Goal: Information Seeking & Learning: Learn about a topic

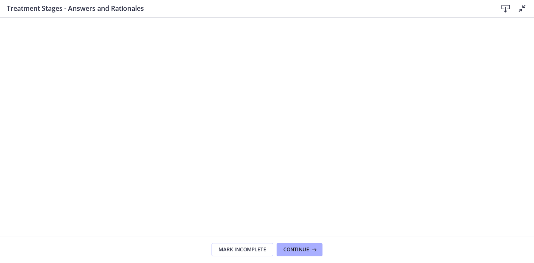
scroll to position [532, 0]
click at [305, 250] on span "Continue" at bounding box center [296, 250] width 26 height 7
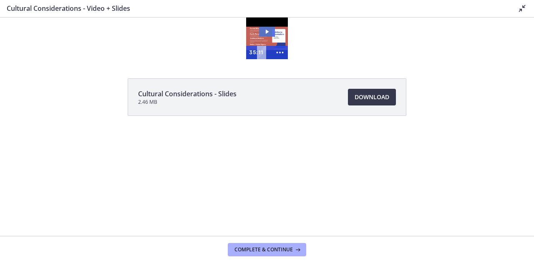
click at [269, 28] on icon "Play Video: cdsdtqi1423bm52saa00.mp4" at bounding box center [267, 32] width 16 height 10
click at [275, 55] on icon "Show more buttons" at bounding box center [280, 52] width 16 height 13
click at [265, 52] on icon "Fullscreen" at bounding box center [264, 52] width 16 height 13
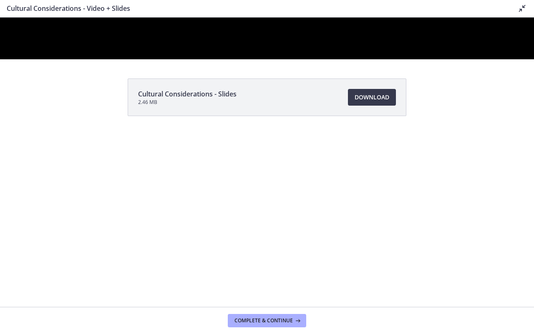
click at [512, 41] on button "Unfullscreen" at bounding box center [523, 50] width 22 height 18
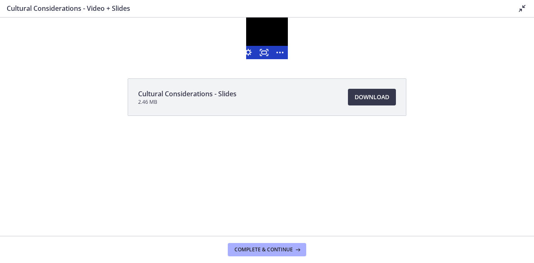
click at [274, 41] on div at bounding box center [267, 39] width 42 height 42
click at [265, 42] on div at bounding box center [267, 39] width 42 height 42
click at [281, 55] on icon "Show fewer buttons" at bounding box center [279, 53] width 19 height 16
click at [265, 53] on icon "Fullscreen" at bounding box center [264, 52] width 16 height 13
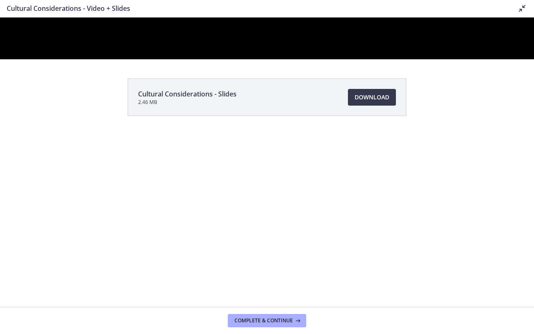
click at [342, 59] on div at bounding box center [267, 39] width 534 height 42
click at [0, 18] on button "Play Video: cdsdtqi1423bm52saa00.mp4" at bounding box center [0, 18] width 0 height 0
click at [0, 18] on button "Pause: cdsdtqi1423bm52saa00.mp4" at bounding box center [0, 18] width 0 height 0
click at [0, 18] on button "Play Video: cdsdtqi1423bm52saa00.mp4" at bounding box center [0, 18] width 0 height 0
click at [0, 18] on button "Pause: cdsdtqi1423bm52saa00.mp4" at bounding box center [0, 18] width 0 height 0
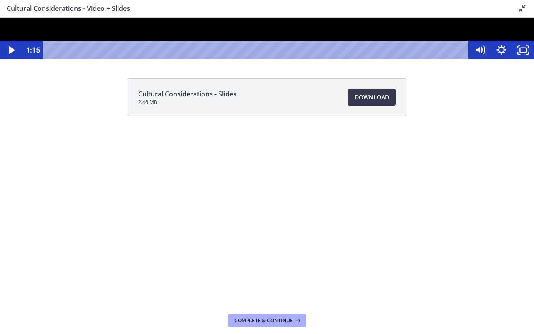
drag, startPoint x: 129, startPoint y: 233, endPoint x: 131, endPoint y: 242, distance: 9.6
click at [131, 59] on div at bounding box center [267, 39] width 534 height 42
click at [144, 59] on div at bounding box center [267, 39] width 534 height 42
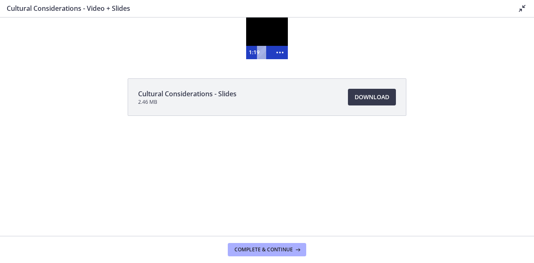
click at [278, 42] on div at bounding box center [267, 39] width 42 height 42
click at [281, 55] on icon "Show more buttons" at bounding box center [280, 52] width 16 height 13
click at [264, 49] on icon "Fullscreen" at bounding box center [264, 52] width 16 height 13
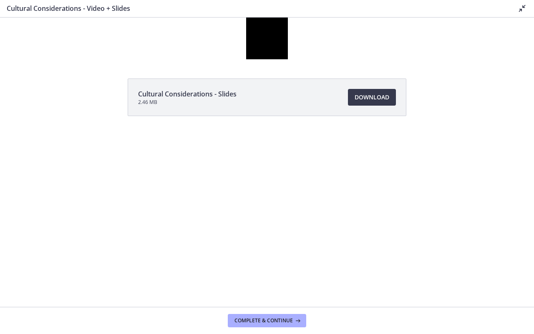
click at [306, 41] on button "Unfullscreen" at bounding box center [317, 50] width 22 height 18
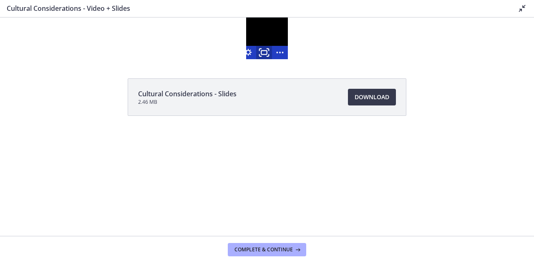
click at [267, 54] on icon "Fullscreen" at bounding box center [264, 53] width 19 height 16
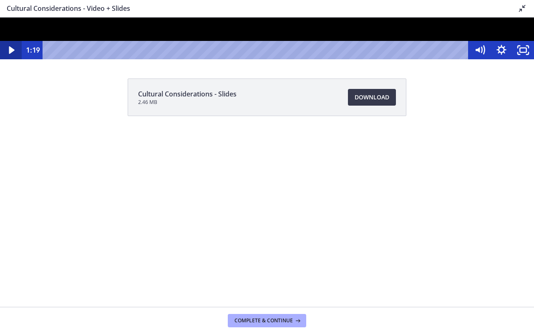
click at [10, 54] on icon "Play Video" at bounding box center [11, 50] width 5 height 8
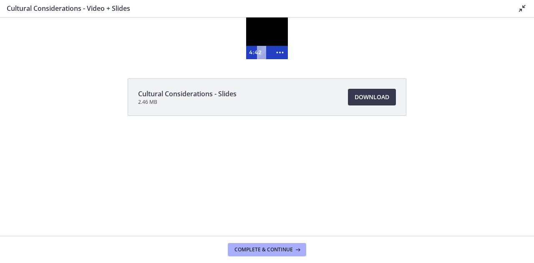
click at [270, 46] on div "35:11" at bounding box center [264, 52] width 15 height 13
click at [264, 39] on div at bounding box center [267, 39] width 42 height 42
click at [265, 33] on div at bounding box center [267, 39] width 42 height 42
click at [264, 38] on div at bounding box center [267, 39] width 42 height 42
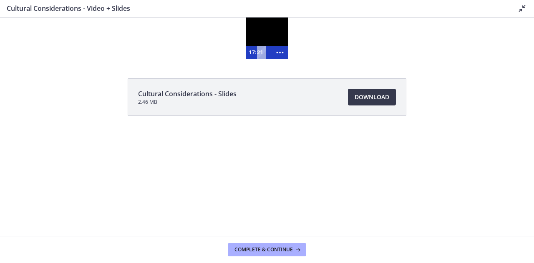
click at [267, 56] on div "15:11" at bounding box center [264, 52] width 7 height 13
click at [260, 32] on div at bounding box center [267, 39] width 42 height 42
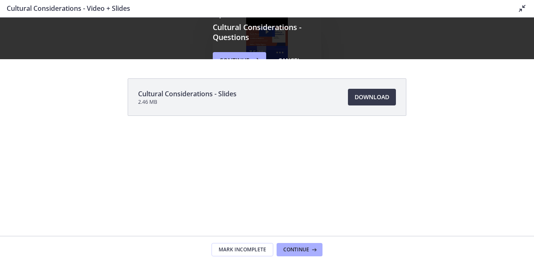
click at [322, 30] on div "Up next Cultural Considerations - Questions Continue Cancel" at bounding box center [267, 39] width 534 height 42
click at [522, 8] on icon at bounding box center [522, 8] width 10 height 10
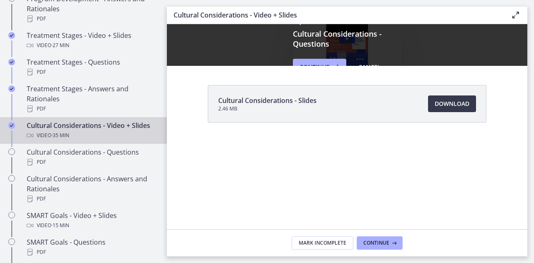
click at [520, 15] on icon at bounding box center [516, 15] width 10 height 10
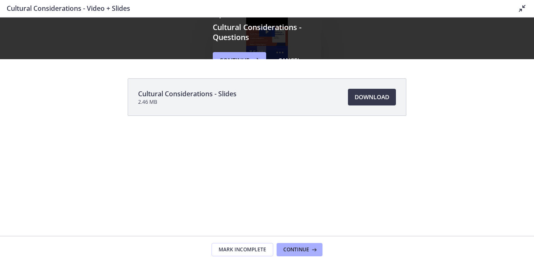
click at [246, 41] on h3 "Cultural Considerations - Questions" at bounding box center [267, 32] width 108 height 20
click at [283, 52] on div "Up next Cultural Considerations - Questions Continue Cancel" at bounding box center [267, 38] width 108 height 61
click at [285, 49] on div "Up next Cultural Considerations - Questions Continue Cancel" at bounding box center [267, 38] width 108 height 61
click at [237, 253] on span "Mark Incomplete" at bounding box center [243, 250] width 48 height 7
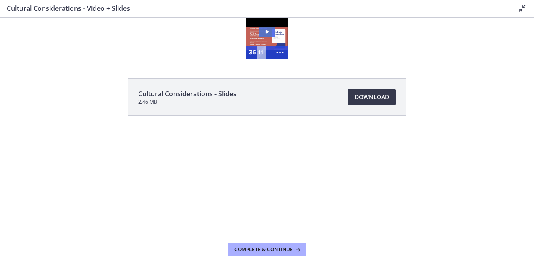
click at [267, 31] on icon "Play Video: cdsdtqi1423bm52saa00.mp4" at bounding box center [267, 32] width 3 height 4
click at [269, 55] on div "35:11" at bounding box center [264, 52] width 15 height 13
click at [284, 56] on icon "Show more buttons" at bounding box center [280, 52] width 16 height 13
click at [264, 52] on icon "Fullscreen" at bounding box center [264, 52] width 16 height 13
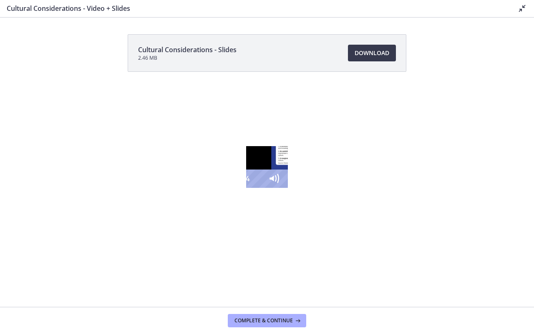
click at [250, 188] on div "5:17" at bounding box center [254, 178] width 8 height 18
click at [250, 188] on div "4:13" at bounding box center [254, 178] width 8 height 18
click at [250, 188] on div "4:39" at bounding box center [254, 178] width 8 height 18
click at [250, 188] on div "5:09" at bounding box center [254, 178] width 8 height 18
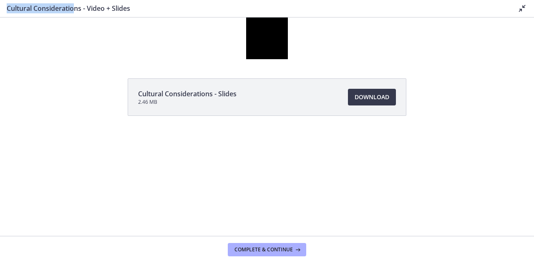
drag, startPoint x: 76, startPoint y: 15, endPoint x: 213, endPoint y: 7, distance: 137.1
click at [213, 7] on div "Cultural Considerations - Video + Slides Disable fullscreen" at bounding box center [267, 9] width 534 height 18
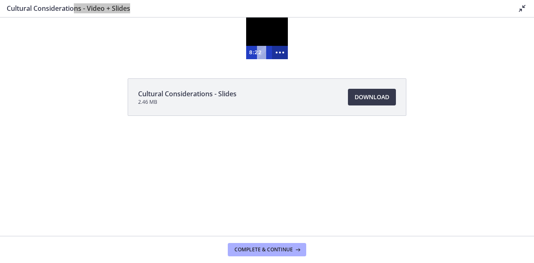
click at [275, 45] on icon "Show more buttons" at bounding box center [279, 53] width 19 height 16
click at [267, 52] on icon "Fullscreen" at bounding box center [264, 53] width 19 height 16
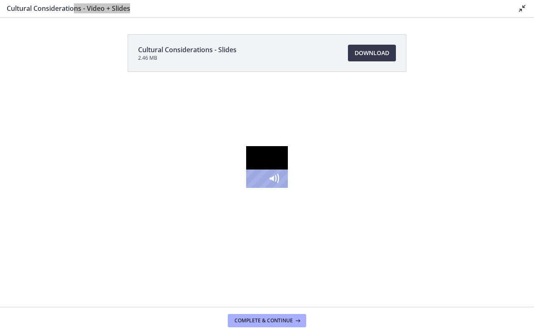
click at [204, 190] on icon "Pause" at bounding box center [217, 179] width 26 height 22
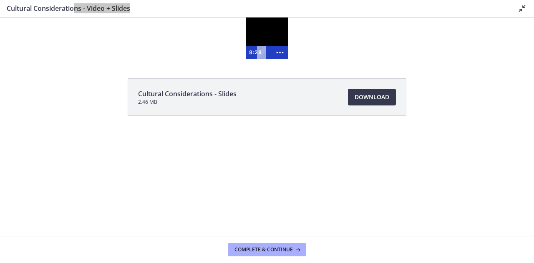
click at [258, 33] on div at bounding box center [267, 39] width 42 height 42
click at [283, 55] on icon "Show more buttons" at bounding box center [280, 52] width 16 height 13
click at [262, 51] on rect "Fullscreen" at bounding box center [264, 52] width 6 height 4
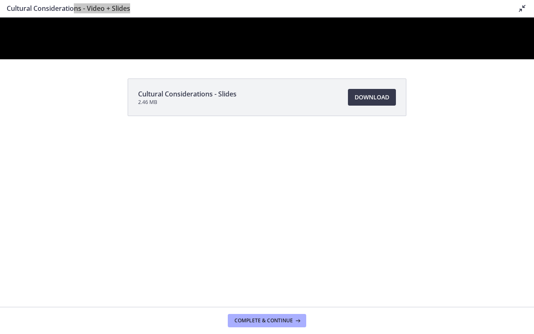
click at [512, 41] on button "Unfullscreen" at bounding box center [523, 50] width 22 height 18
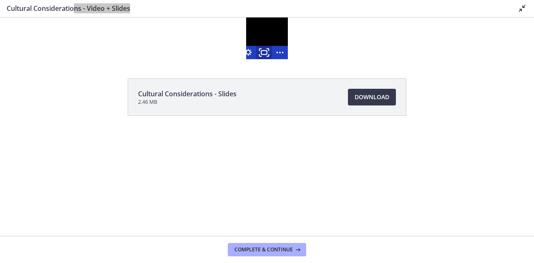
click at [265, 53] on icon "Fullscreen" at bounding box center [264, 53] width 19 height 16
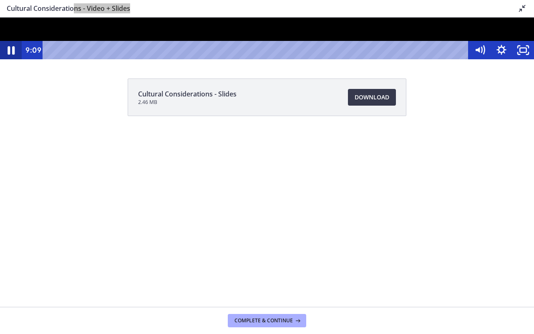
click at [11, 61] on icon "Pause" at bounding box center [11, 50] width 26 height 22
click at [10, 55] on icon "Play Video" at bounding box center [12, 49] width 7 height 9
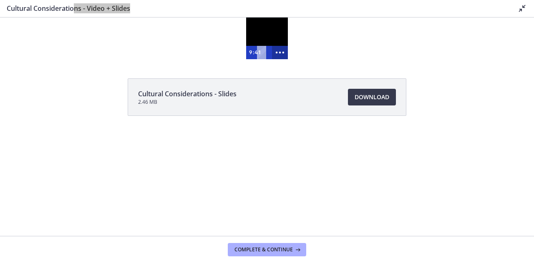
click at [281, 52] on icon "Show more buttons" at bounding box center [279, 53] width 19 height 16
click at [265, 52] on icon "Fullscreen" at bounding box center [264, 53] width 19 height 16
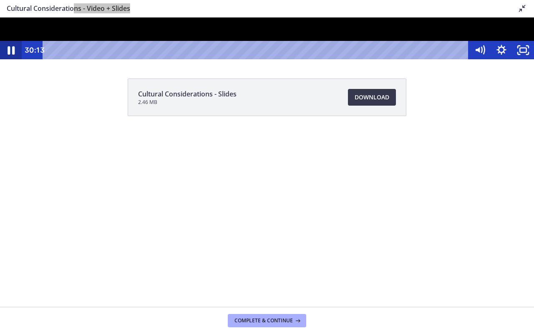
click at [11, 61] on icon "Pause" at bounding box center [11, 50] width 26 height 22
click at [0, 41] on button "Play Video" at bounding box center [11, 50] width 22 height 18
click at [9, 55] on icon "Pause" at bounding box center [11, 50] width 7 height 8
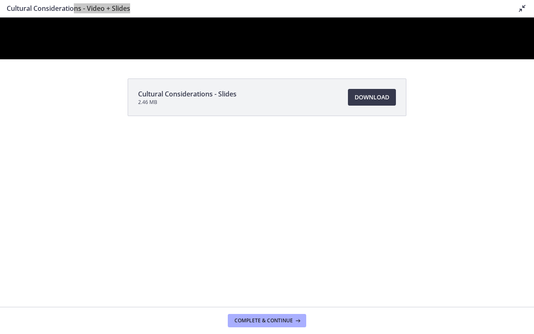
click at [0, 41] on button "Play Video" at bounding box center [11, 50] width 22 height 18
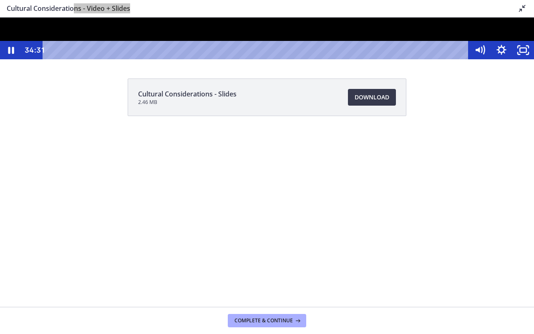
click at [330, 59] on div at bounding box center [267, 39] width 534 height 42
